Goal: Obtain resource: Download file/media

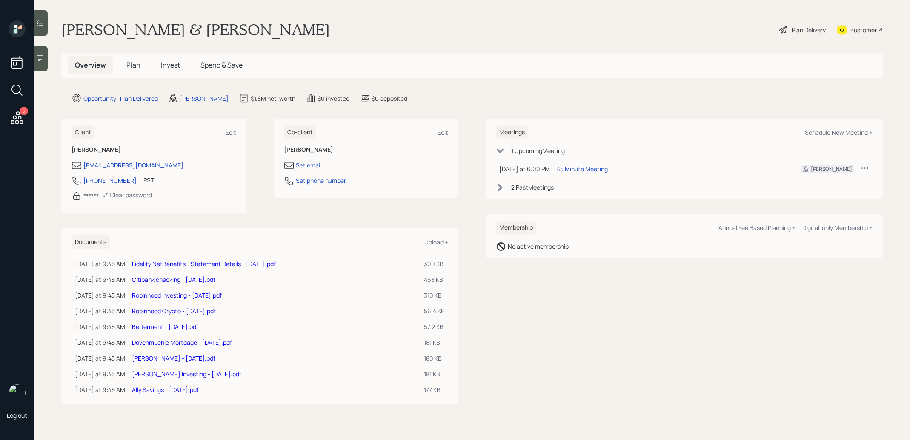
click at [145, 389] on link "Ally Savings - [DATE].pdf" at bounding box center [165, 390] width 67 height 8
